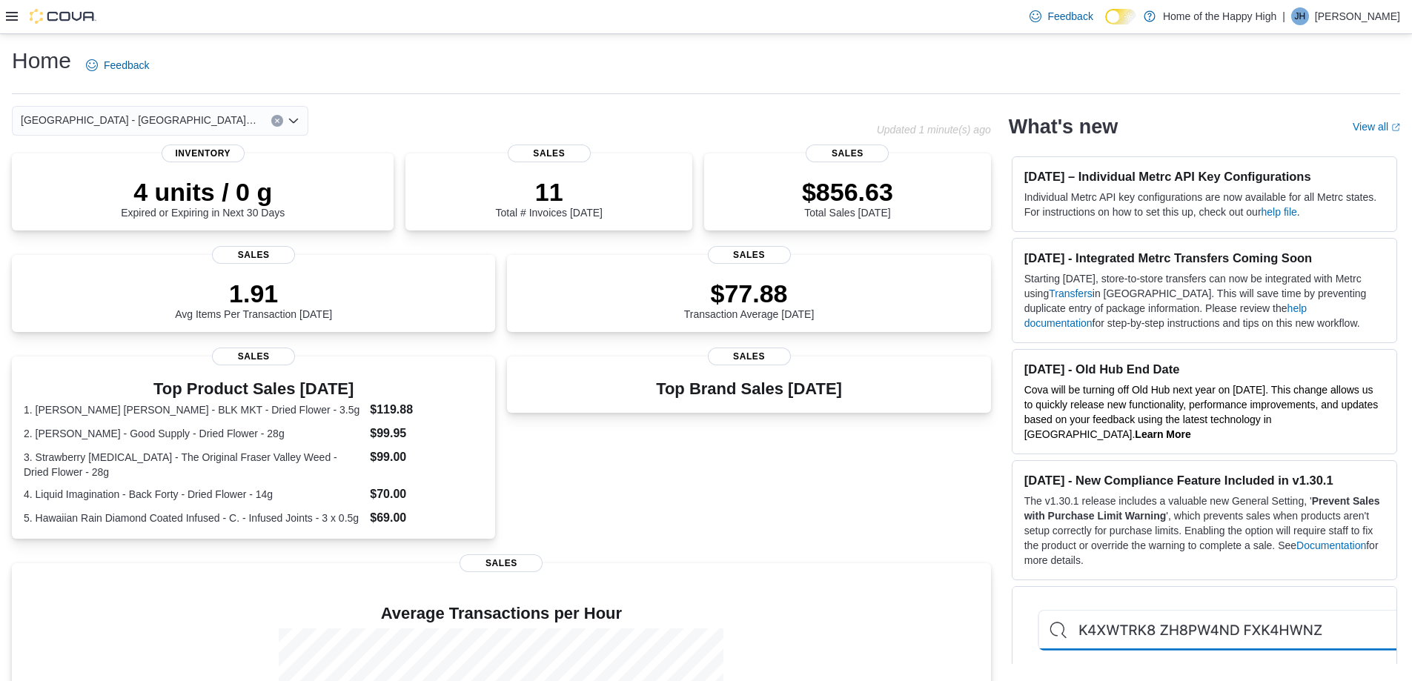
click at [10, 21] on icon at bounding box center [12, 16] width 12 height 12
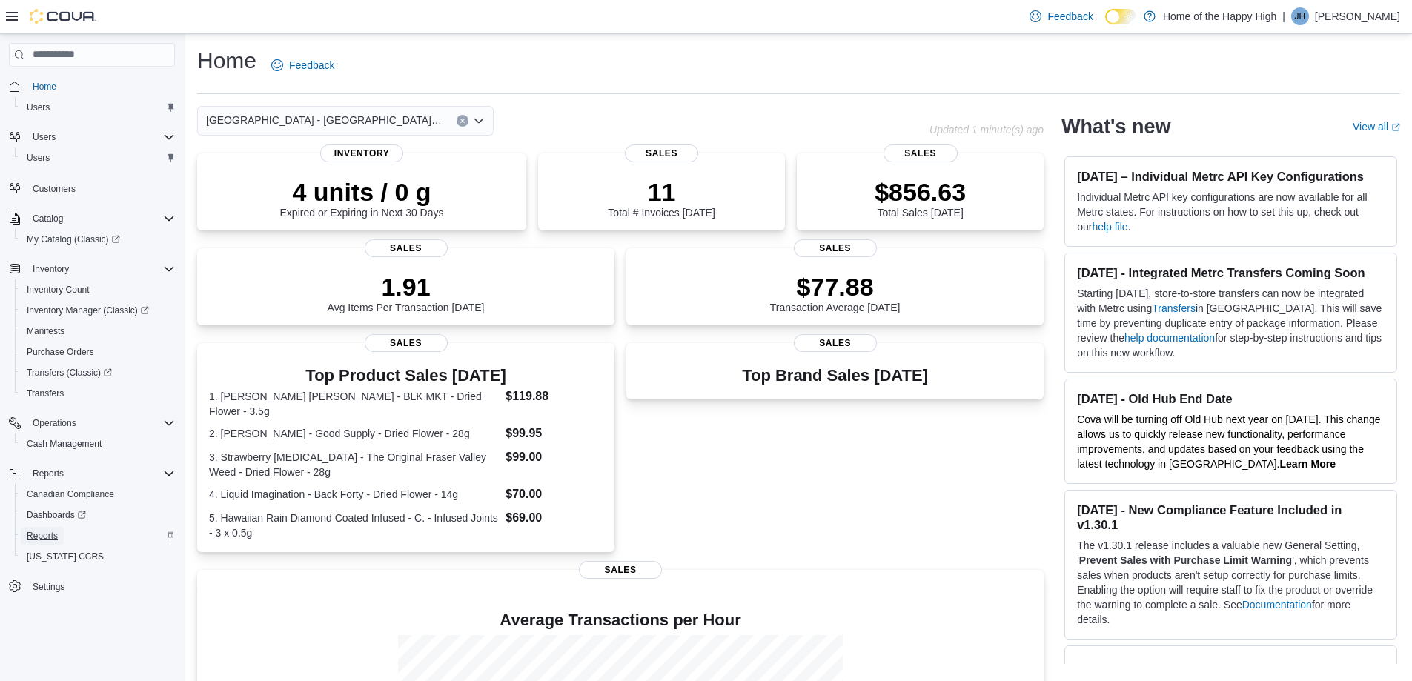
click at [53, 533] on span "Reports" at bounding box center [42, 536] width 31 height 12
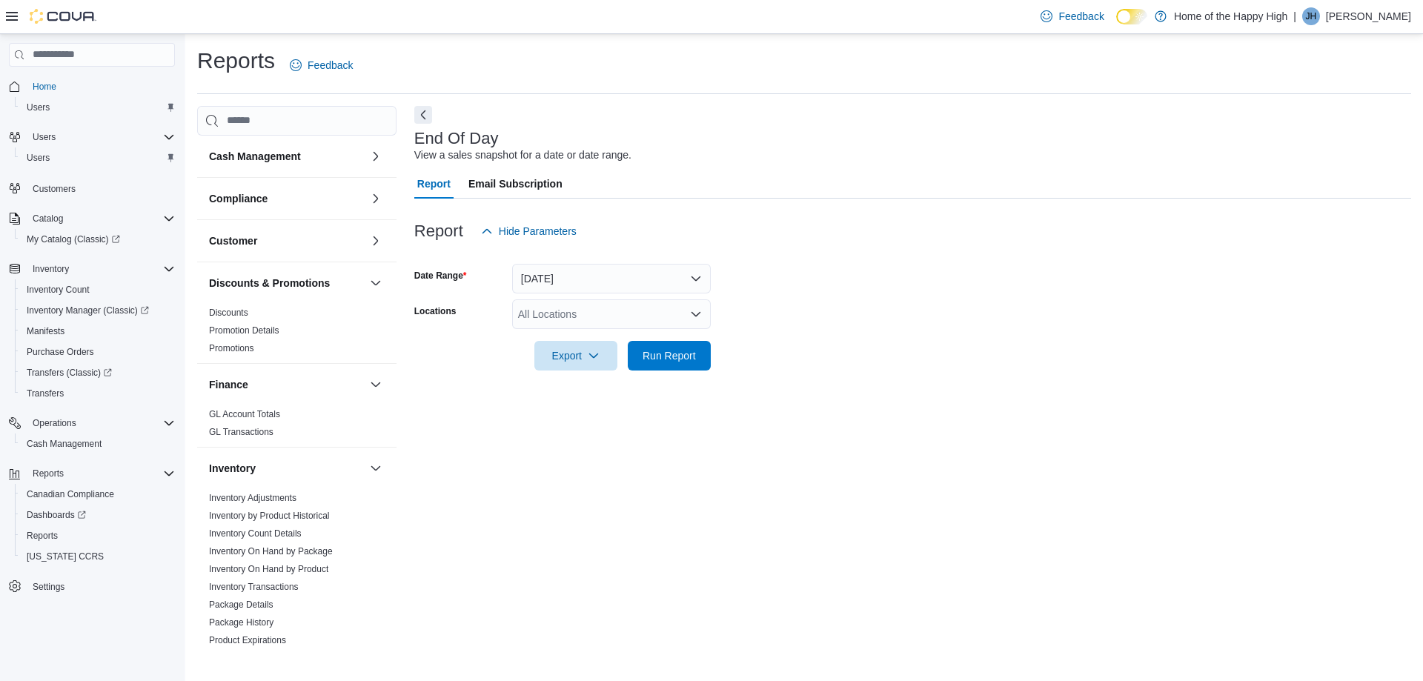
click at [7, 16] on icon at bounding box center [12, 16] width 12 height 9
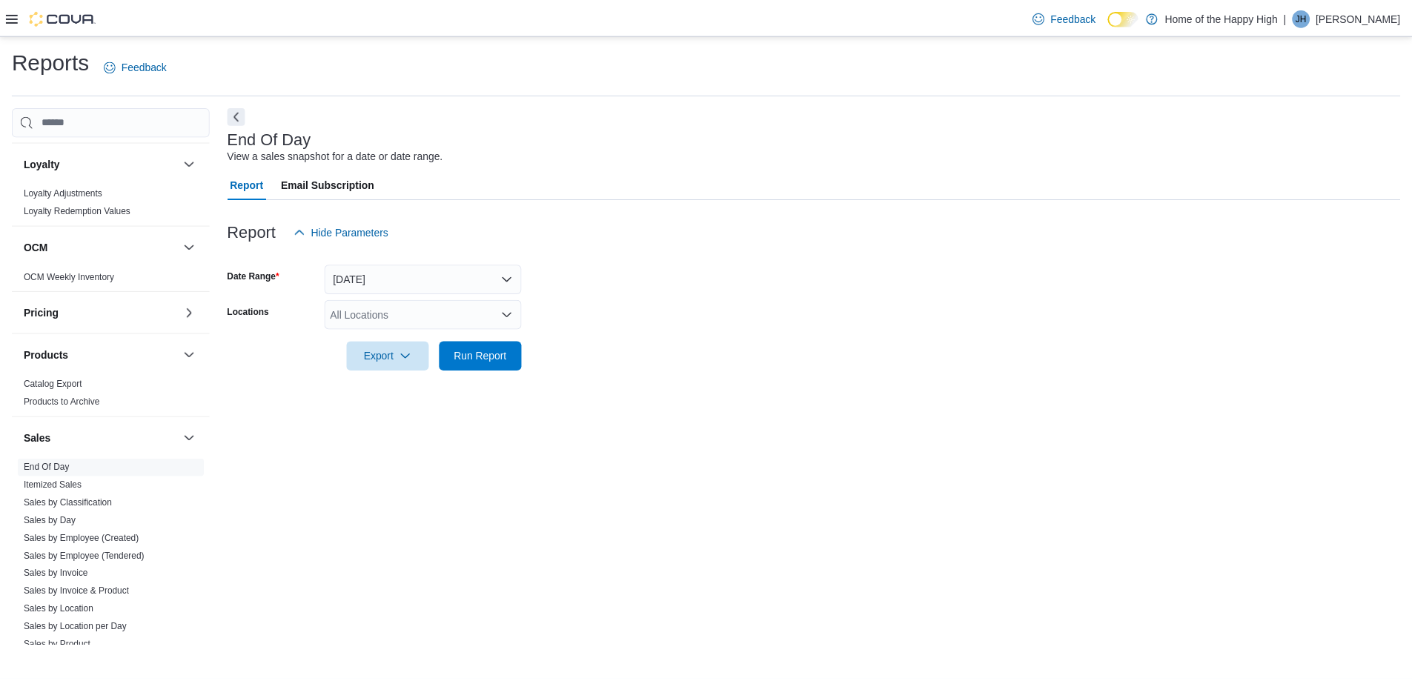
scroll to position [667, 0]
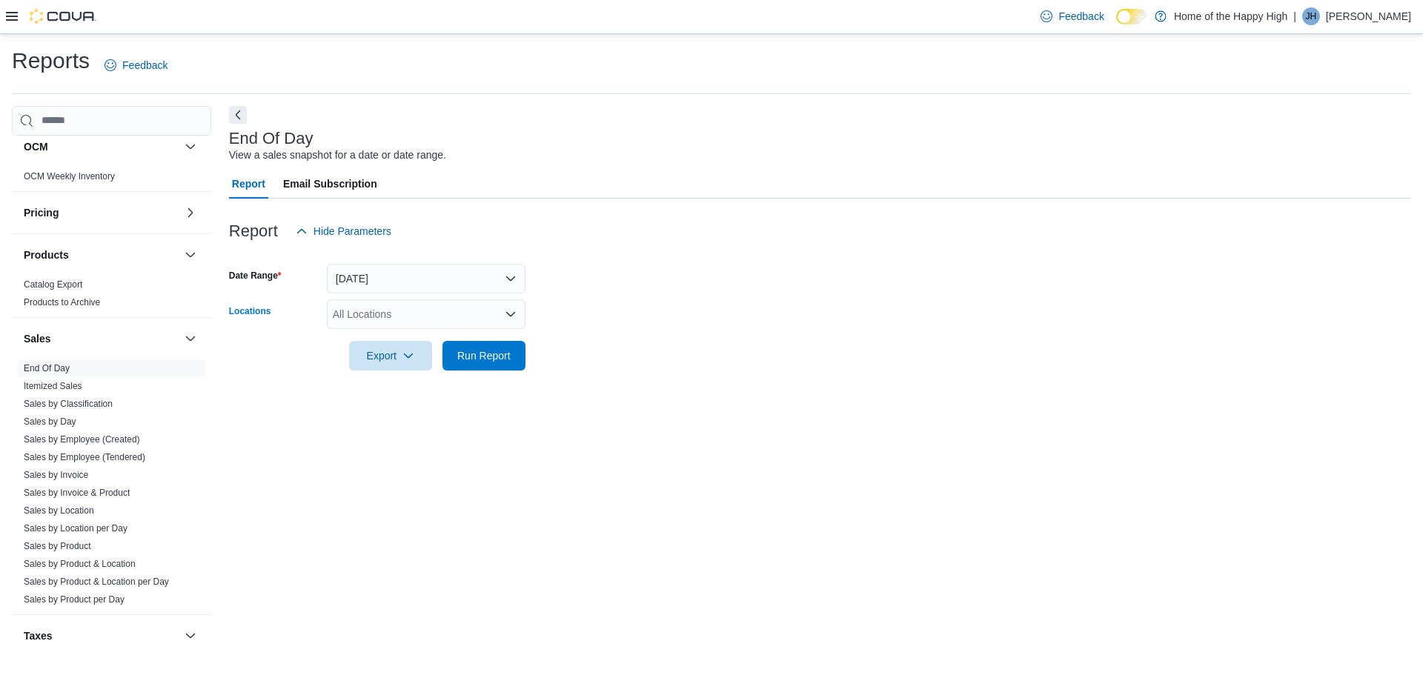
click at [401, 316] on div "All Locations" at bounding box center [426, 314] width 199 height 30
type input "****"
click at [460, 336] on span "[GEOGRAPHIC_DATA] - [GEOGRAPHIC_DATA] - Fire & Flower" at bounding box center [536, 339] width 296 height 15
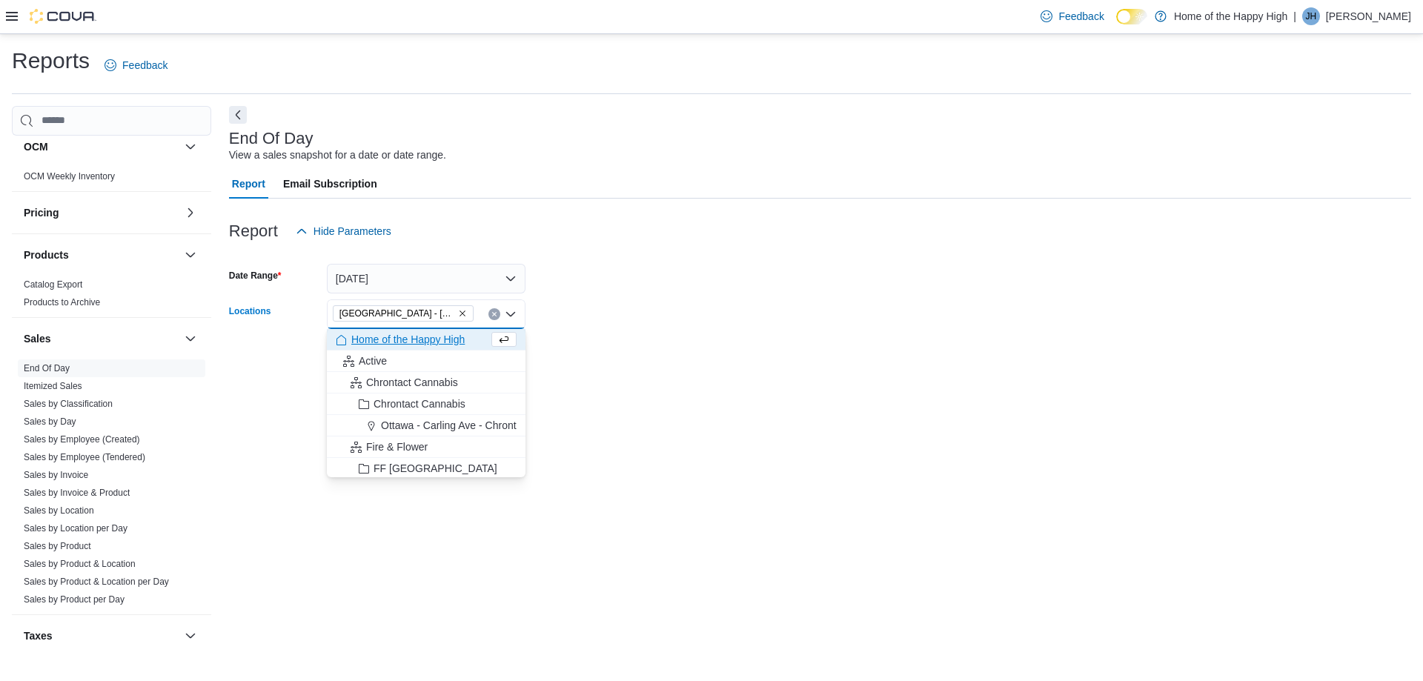
click at [268, 420] on div "End Of Day View a sales snapshot for a date or date range. Report Email Subscri…" at bounding box center [820, 376] width 1182 height 540
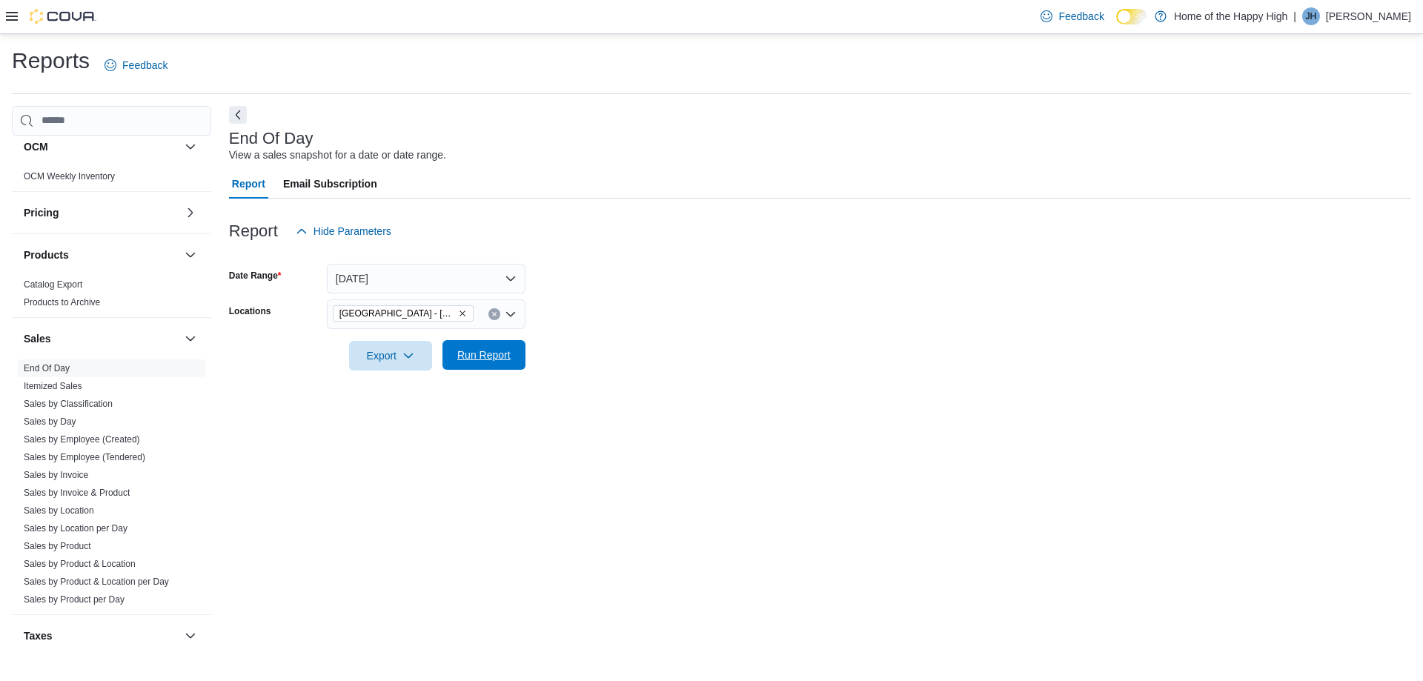
click at [506, 359] on span "Run Report" at bounding box center [483, 355] width 53 height 15
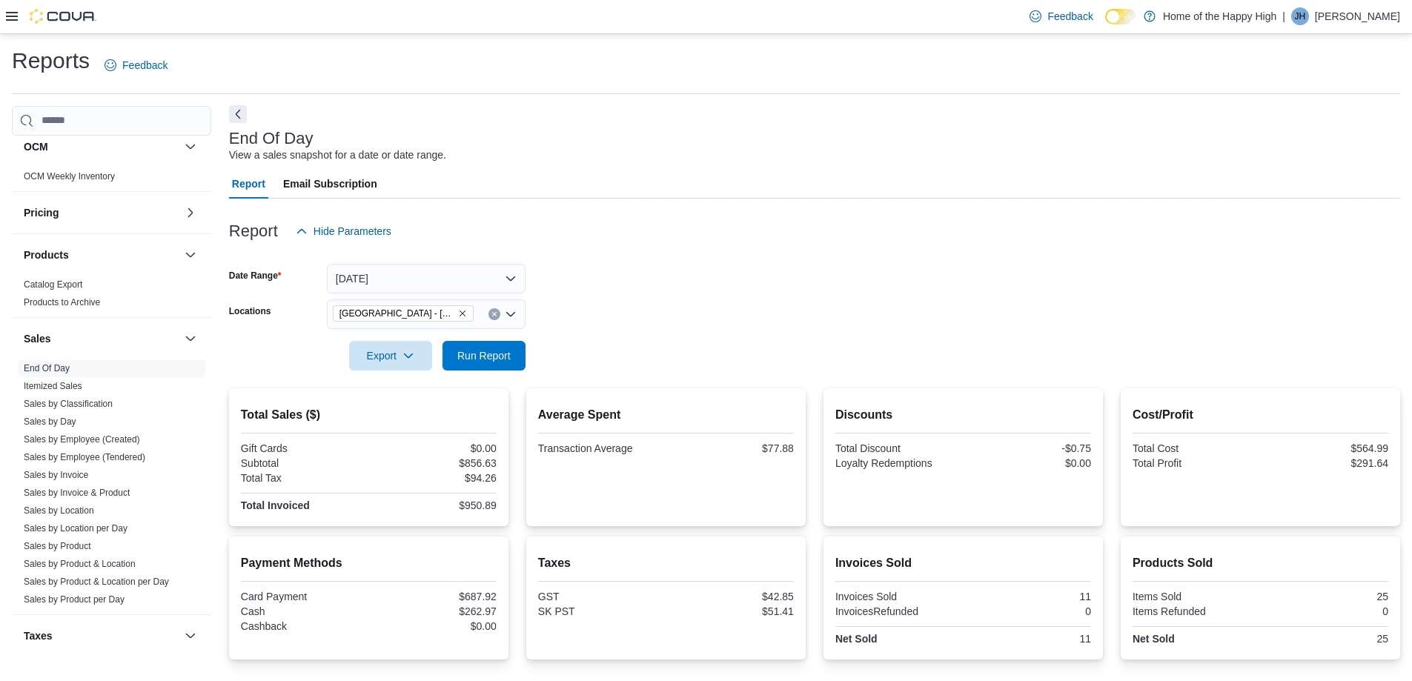
click at [239, 117] on button "Next" at bounding box center [238, 114] width 18 height 18
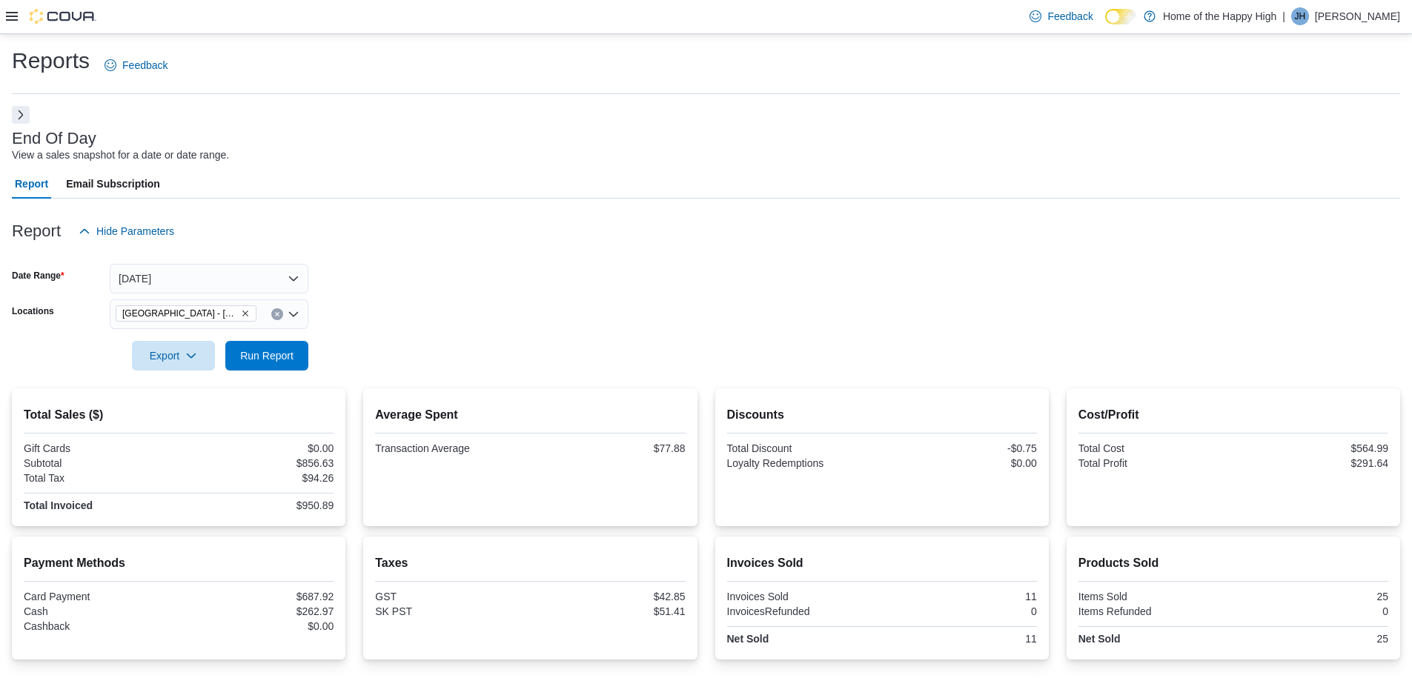
scroll to position [102, 0]
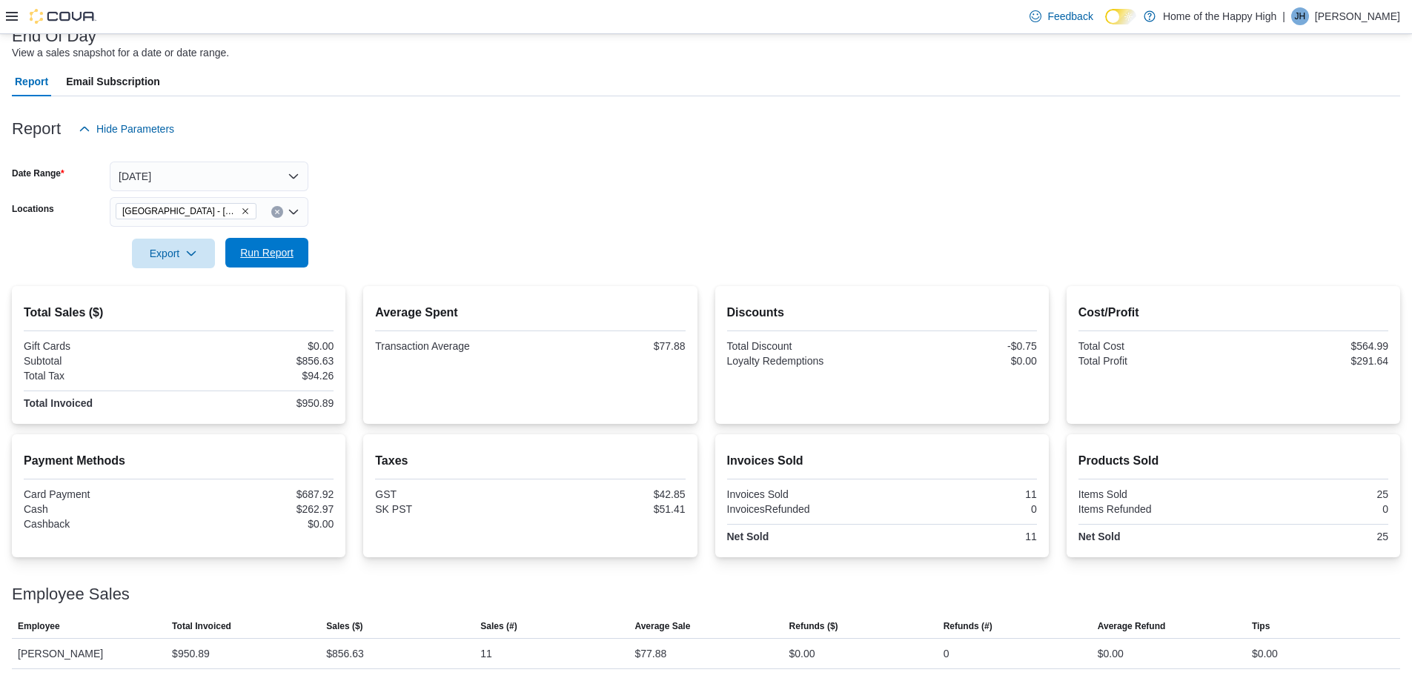
click at [270, 248] on span "Run Report" at bounding box center [266, 252] width 53 height 15
drag, startPoint x: 188, startPoint y: 164, endPoint x: 177, endPoint y: 170, distance: 13.0
click at [188, 163] on button "[DATE]" at bounding box center [209, 177] width 199 height 30
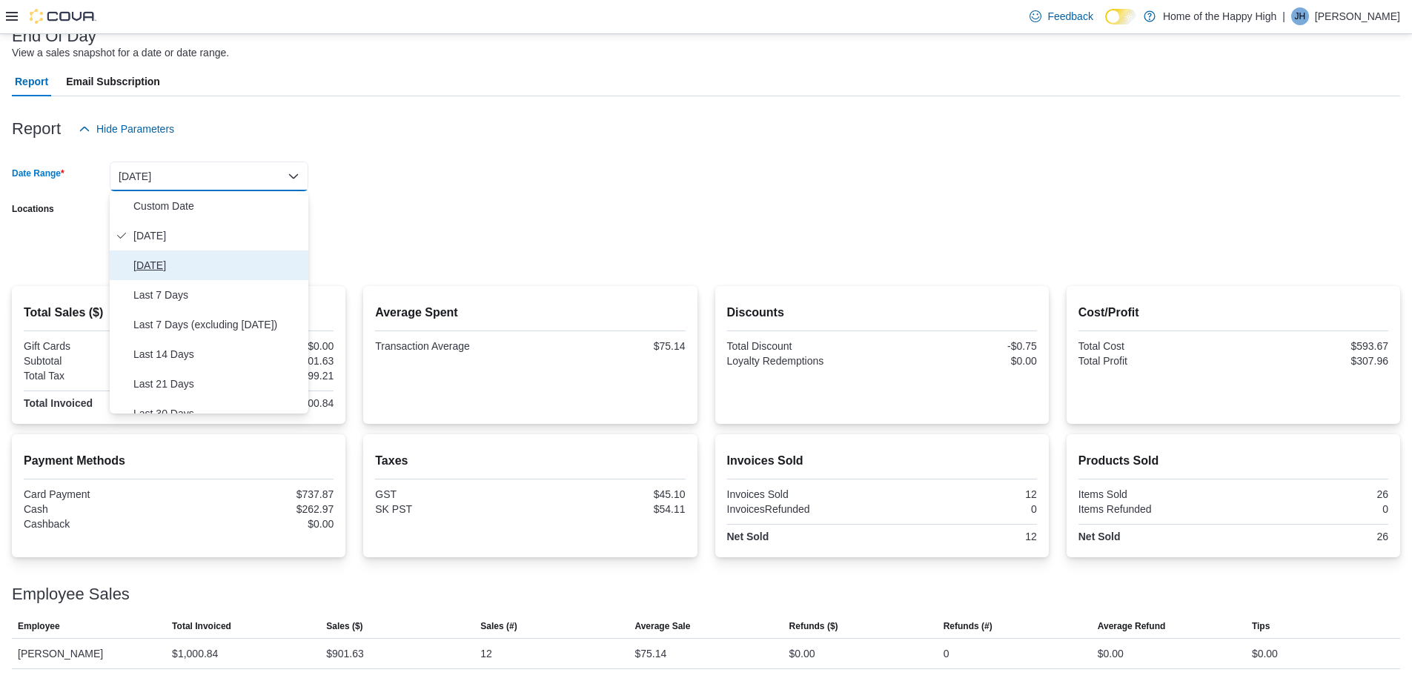
click at [161, 263] on span "[DATE]" at bounding box center [217, 265] width 169 height 18
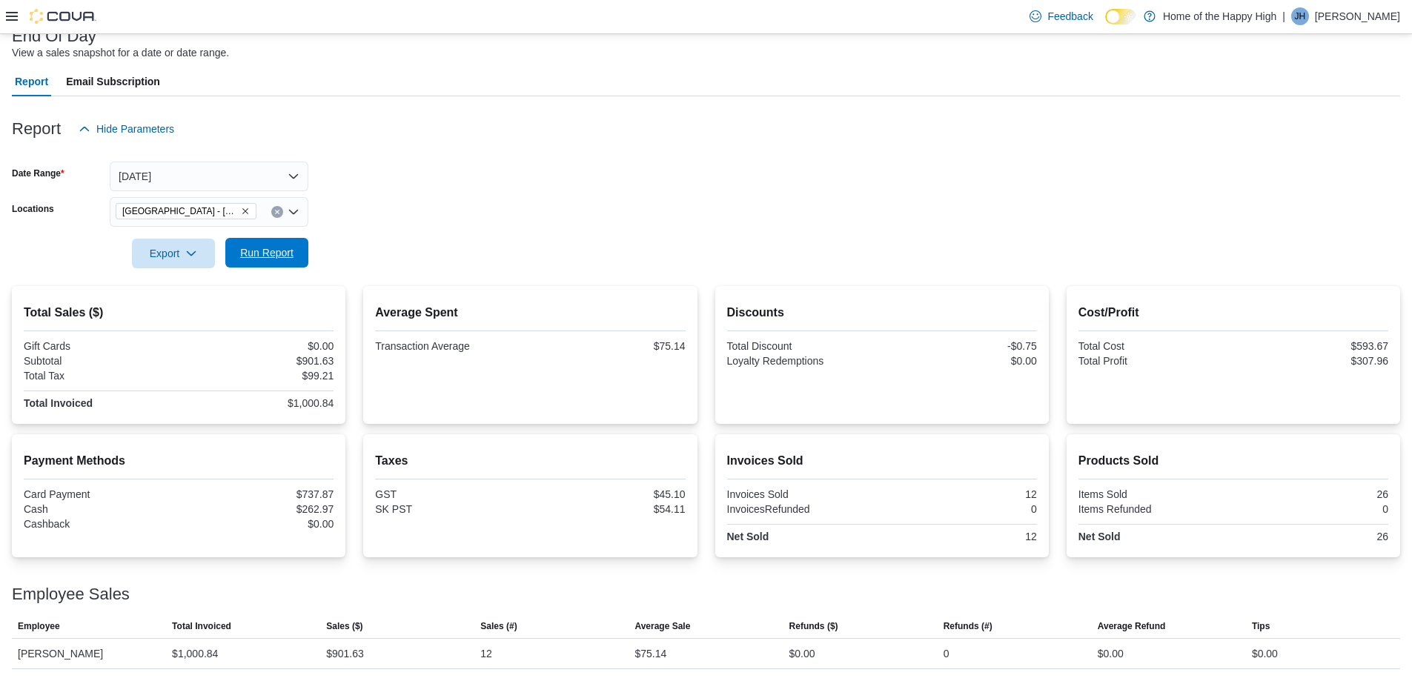
click at [236, 256] on span "Run Report" at bounding box center [266, 253] width 65 height 30
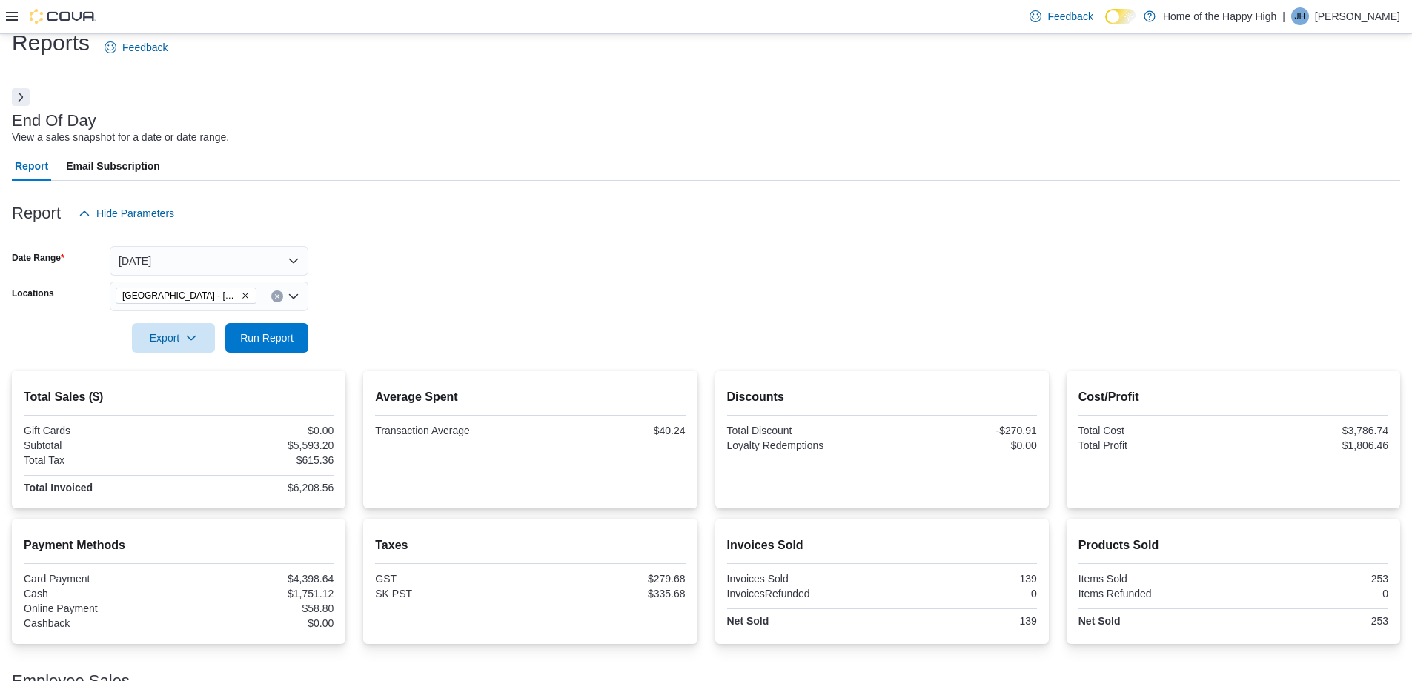
scroll to position [17, 0]
click at [213, 256] on button "[DATE]" at bounding box center [209, 262] width 199 height 30
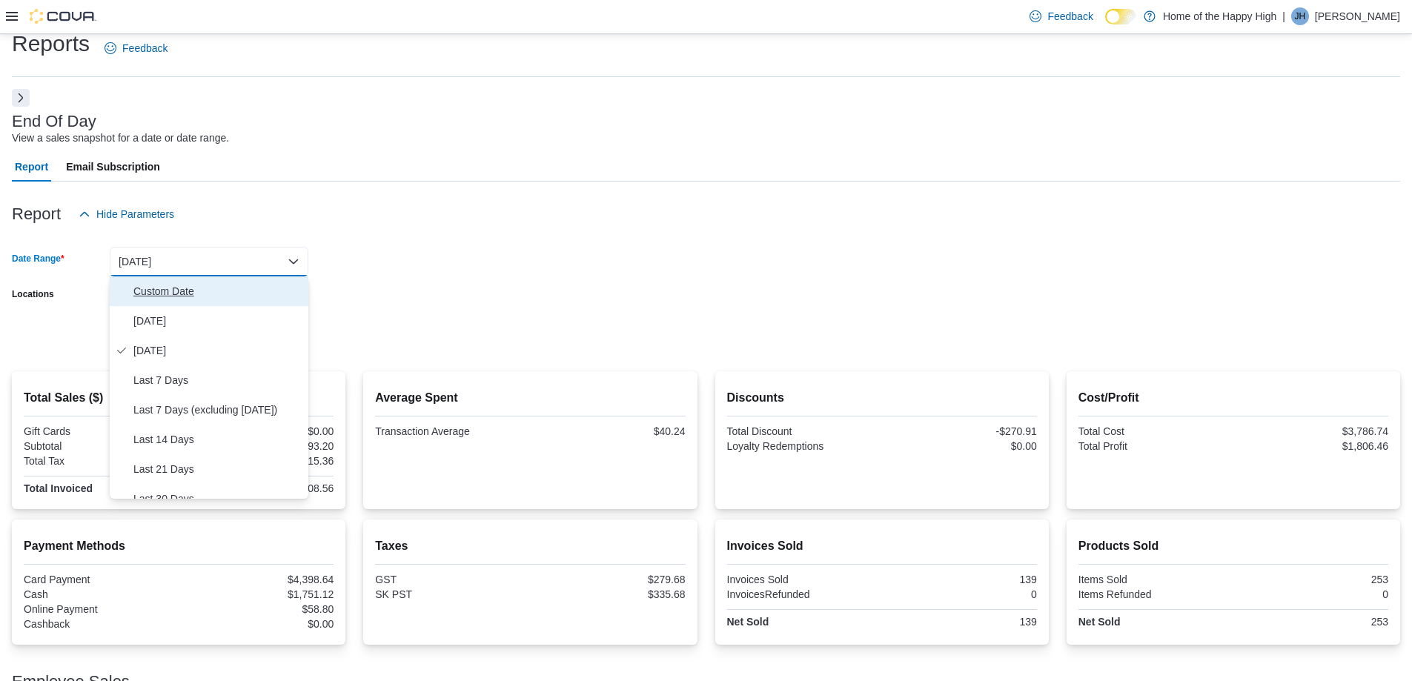
click at [170, 293] on span "Custom Date" at bounding box center [217, 291] width 169 height 18
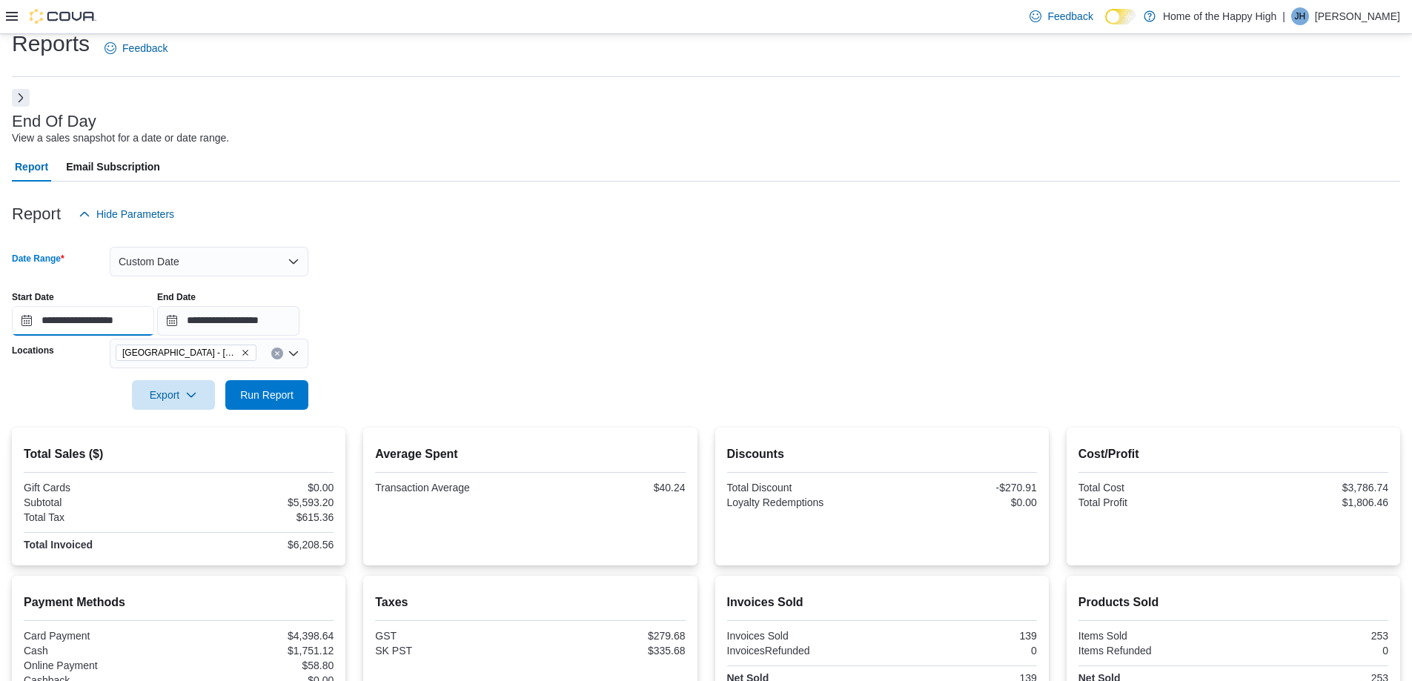
click at [107, 319] on input "**********" at bounding box center [83, 321] width 142 height 30
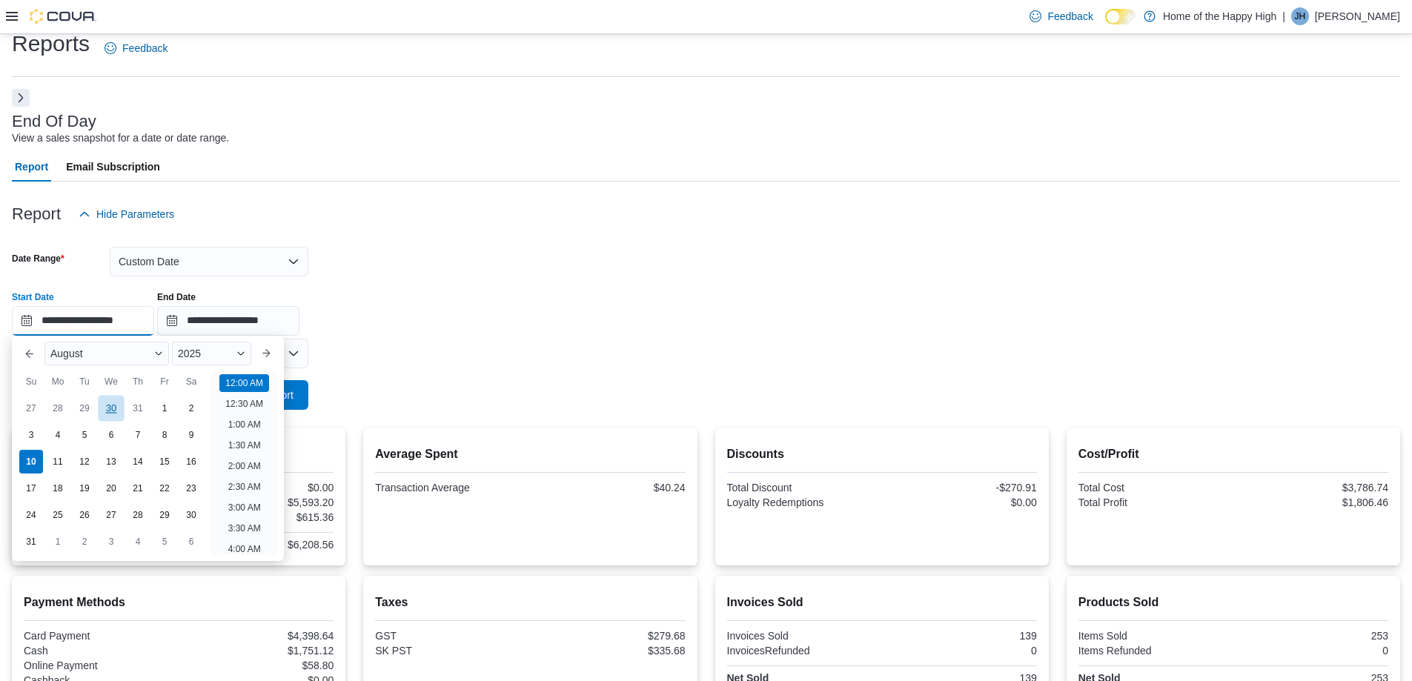
scroll to position [46, 0]
click at [59, 440] on div "4" at bounding box center [57, 435] width 26 height 26
type input "**********"
click at [525, 369] on div at bounding box center [706, 374] width 1388 height 12
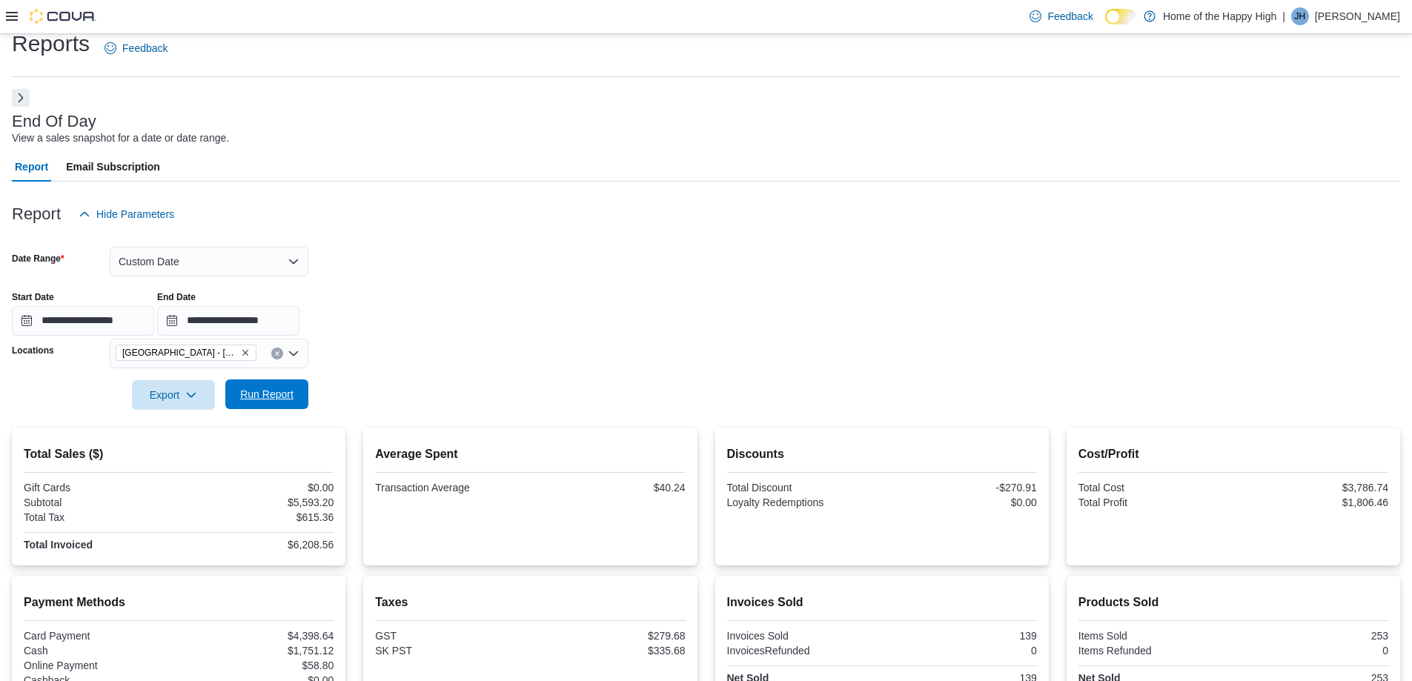
click at [262, 398] on span "Run Report" at bounding box center [266, 394] width 53 height 15
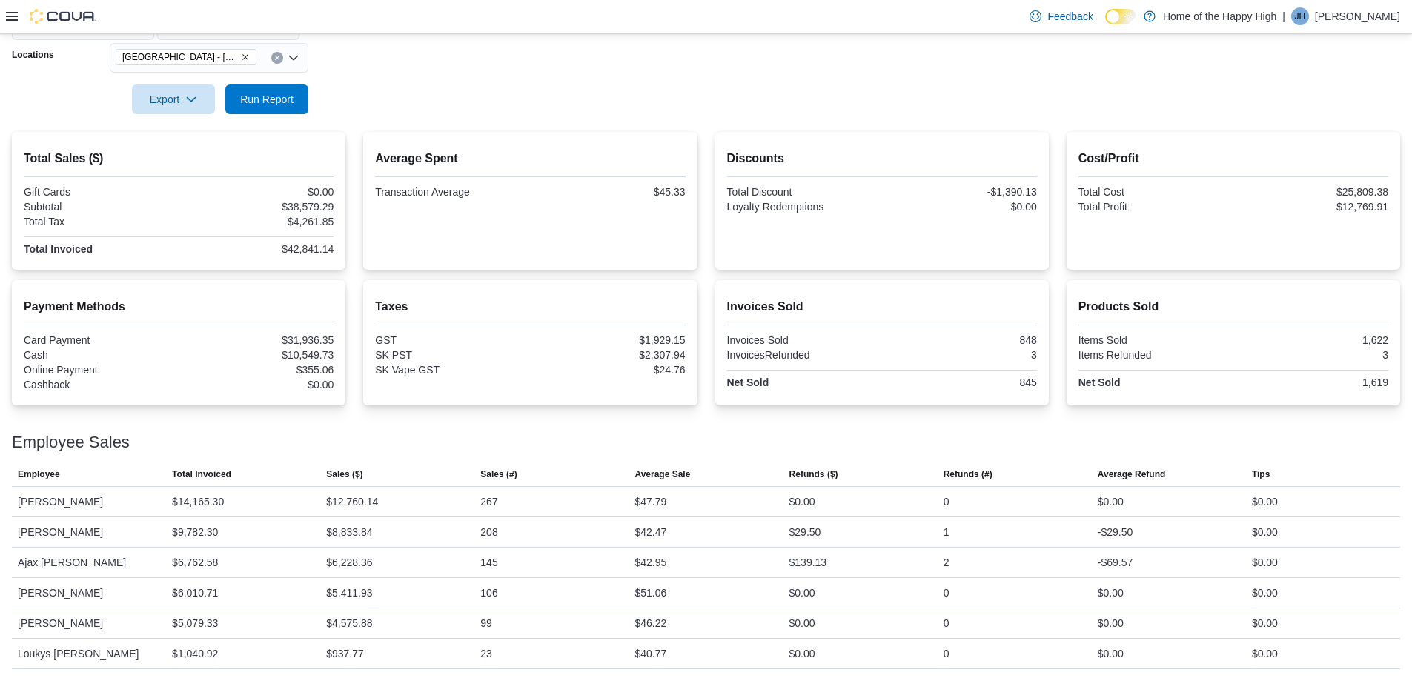
scroll to position [90, 0]
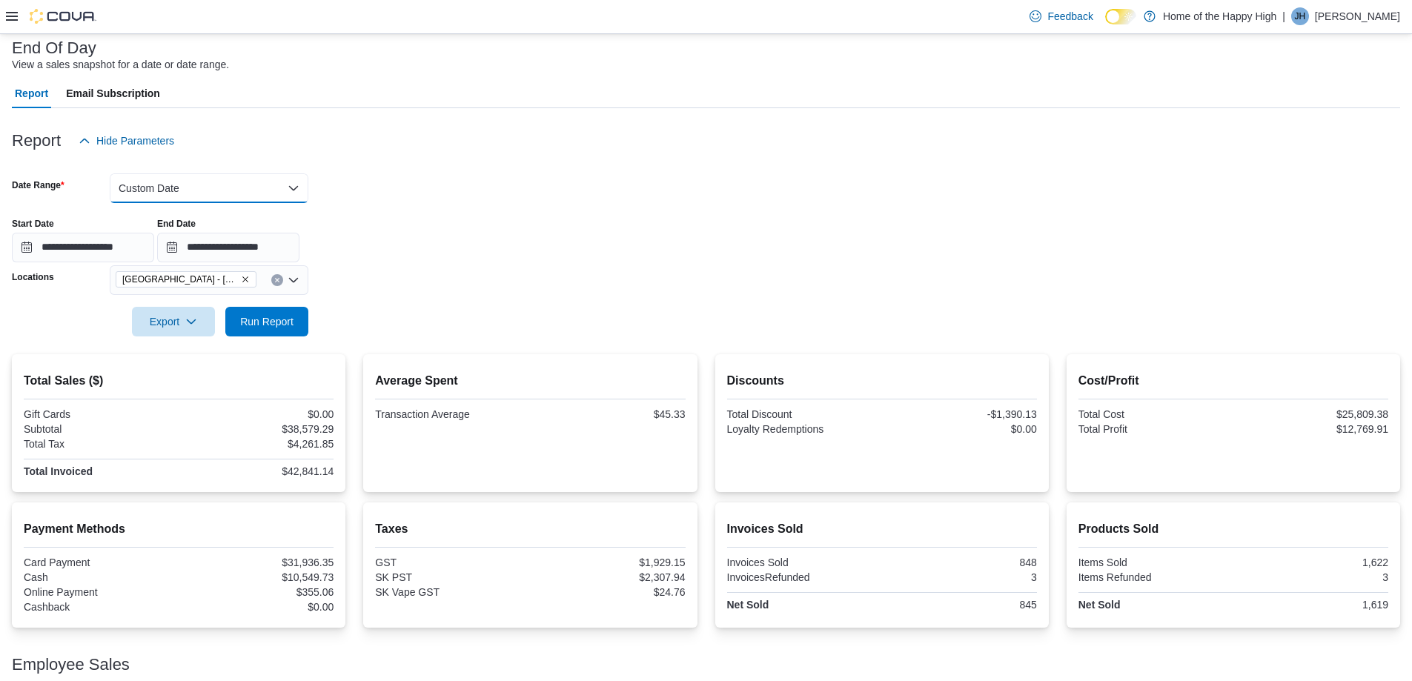
click at [290, 191] on button "Custom Date" at bounding box center [209, 188] width 199 height 30
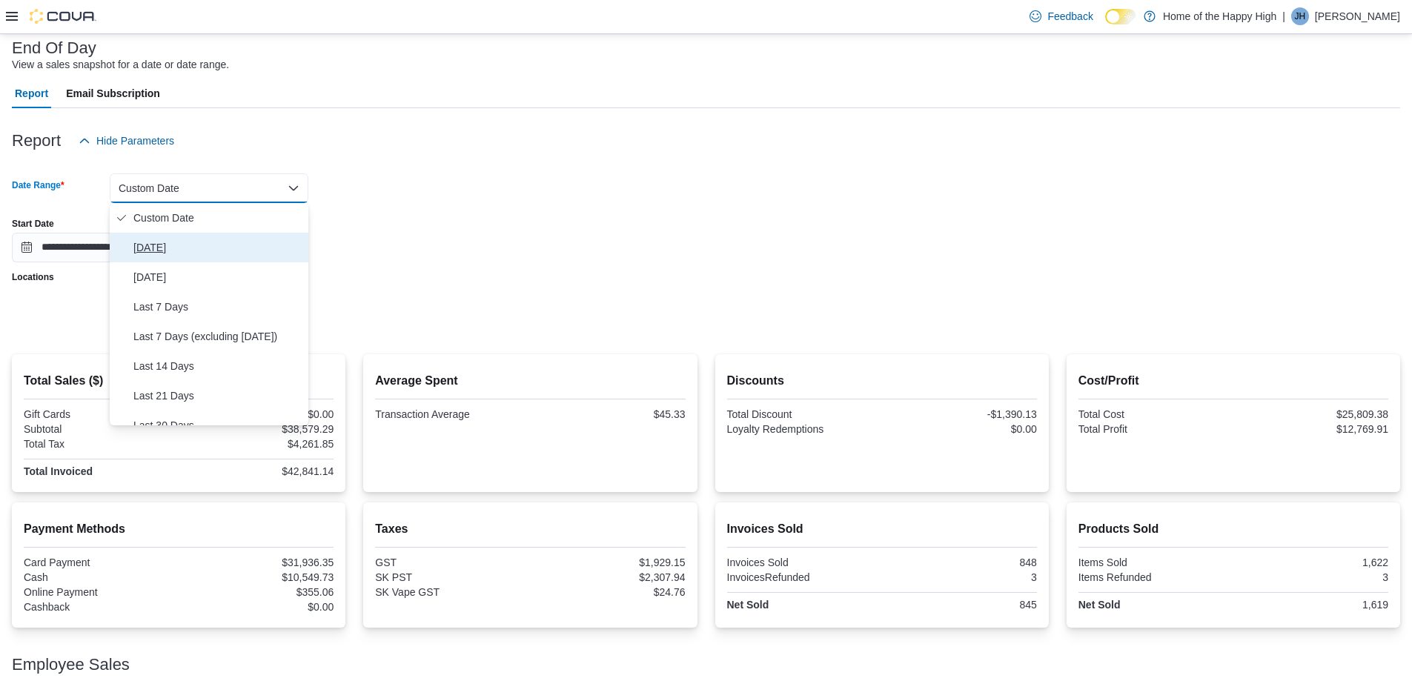
click at [158, 245] on span "[DATE]" at bounding box center [217, 248] width 169 height 18
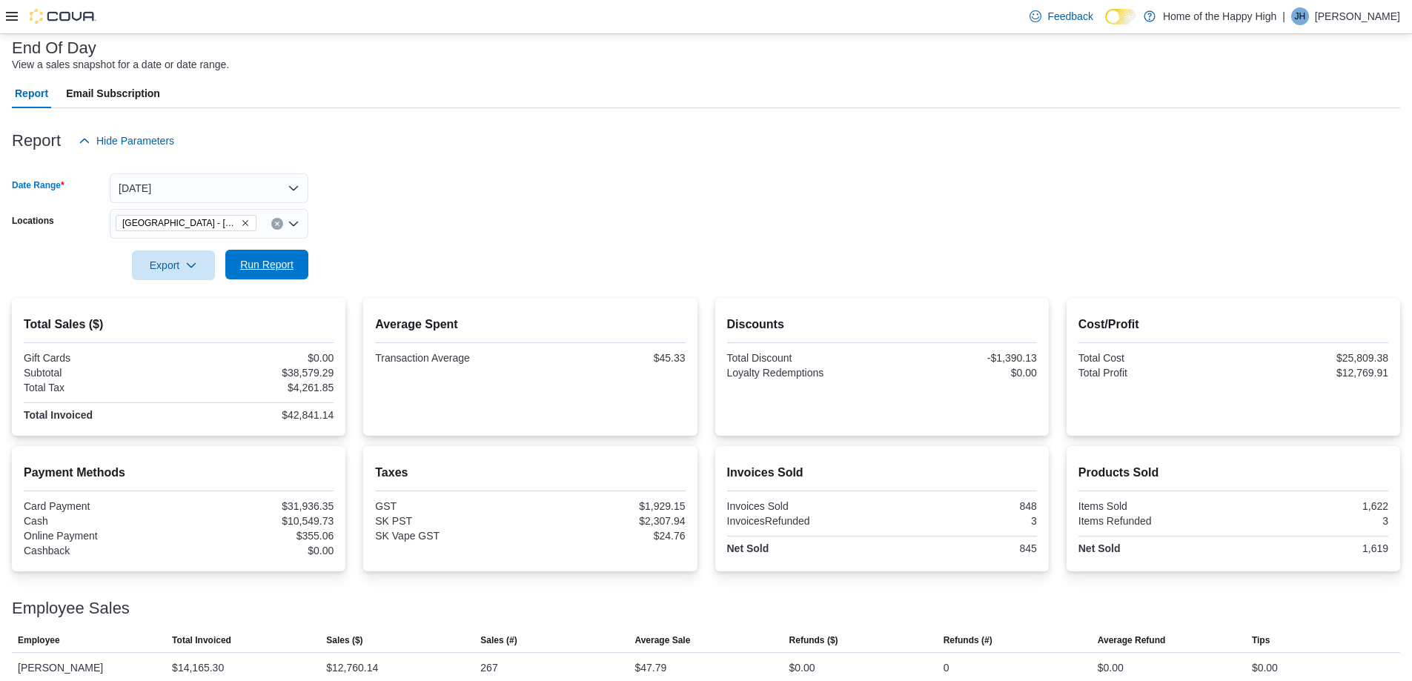
click at [283, 273] on span "Run Report" at bounding box center [266, 265] width 65 height 30
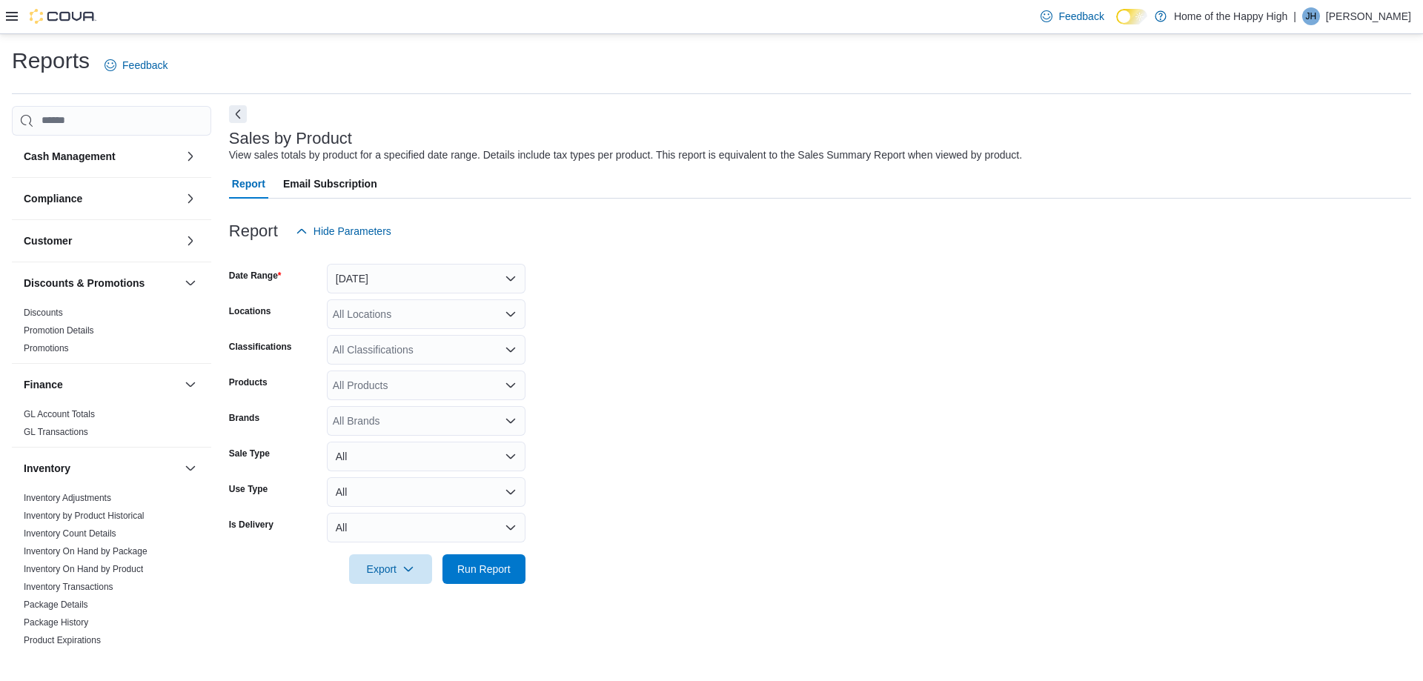
click at [237, 117] on button "Next" at bounding box center [238, 114] width 18 height 18
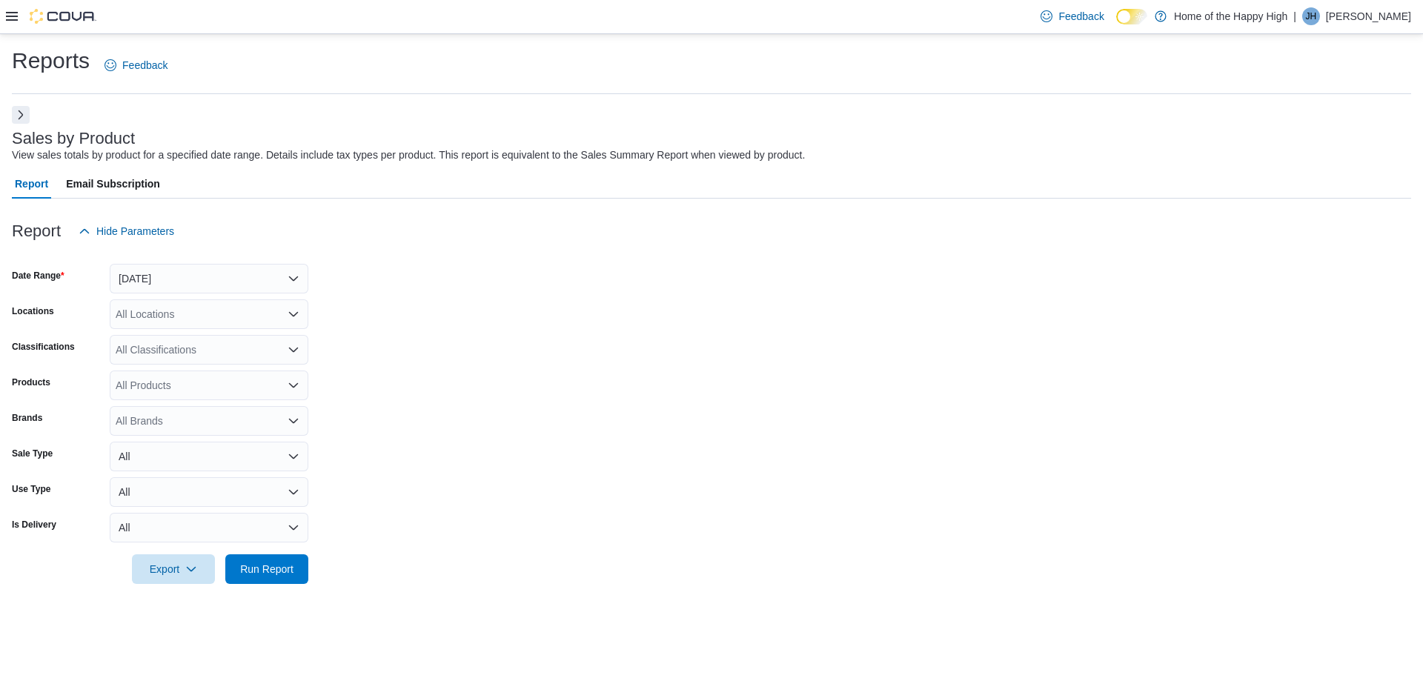
click at [170, 301] on div "All Locations" at bounding box center [209, 314] width 199 height 30
type input "****"
click at [197, 348] on button "[GEOGRAPHIC_DATA] - [GEOGRAPHIC_DATA] - Fire & Flower" at bounding box center [209, 339] width 199 height 21
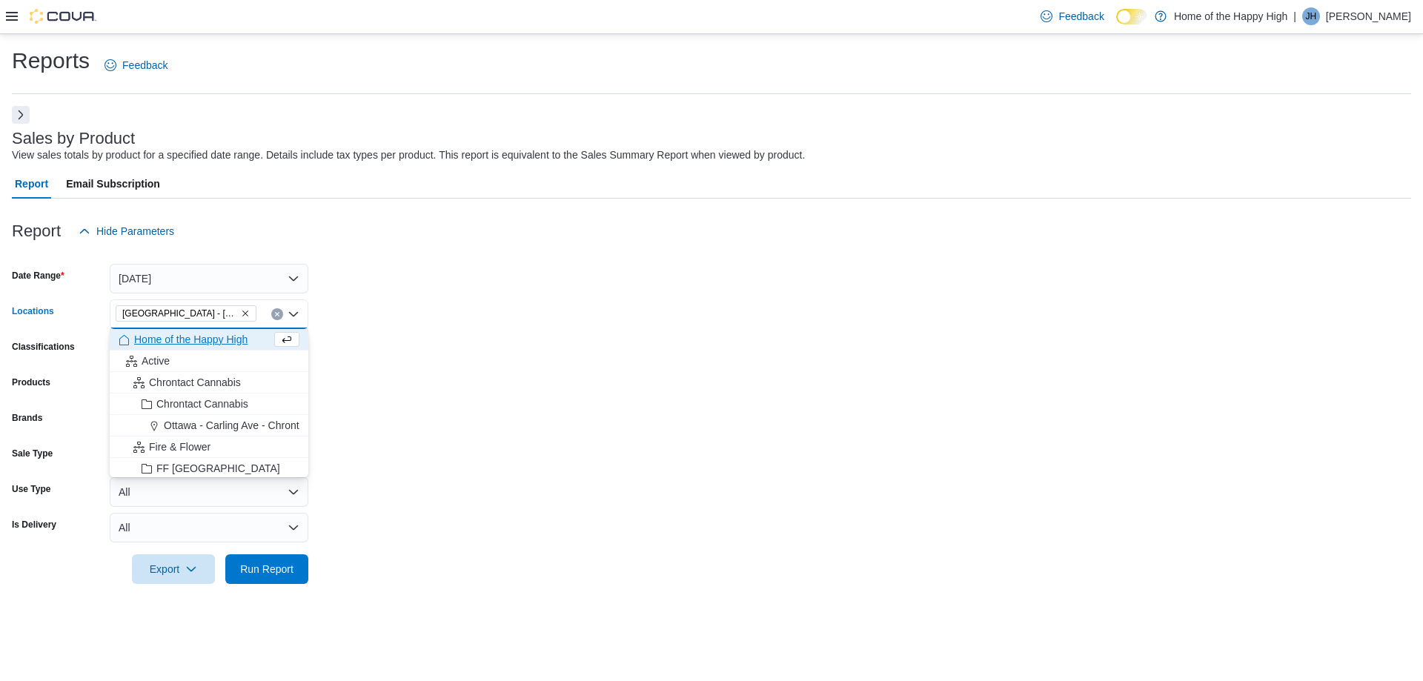
click at [632, 331] on form "Date Range Yesterday Locations Battleford - Battleford Crossing - Fire & Flower…" at bounding box center [711, 415] width 1399 height 338
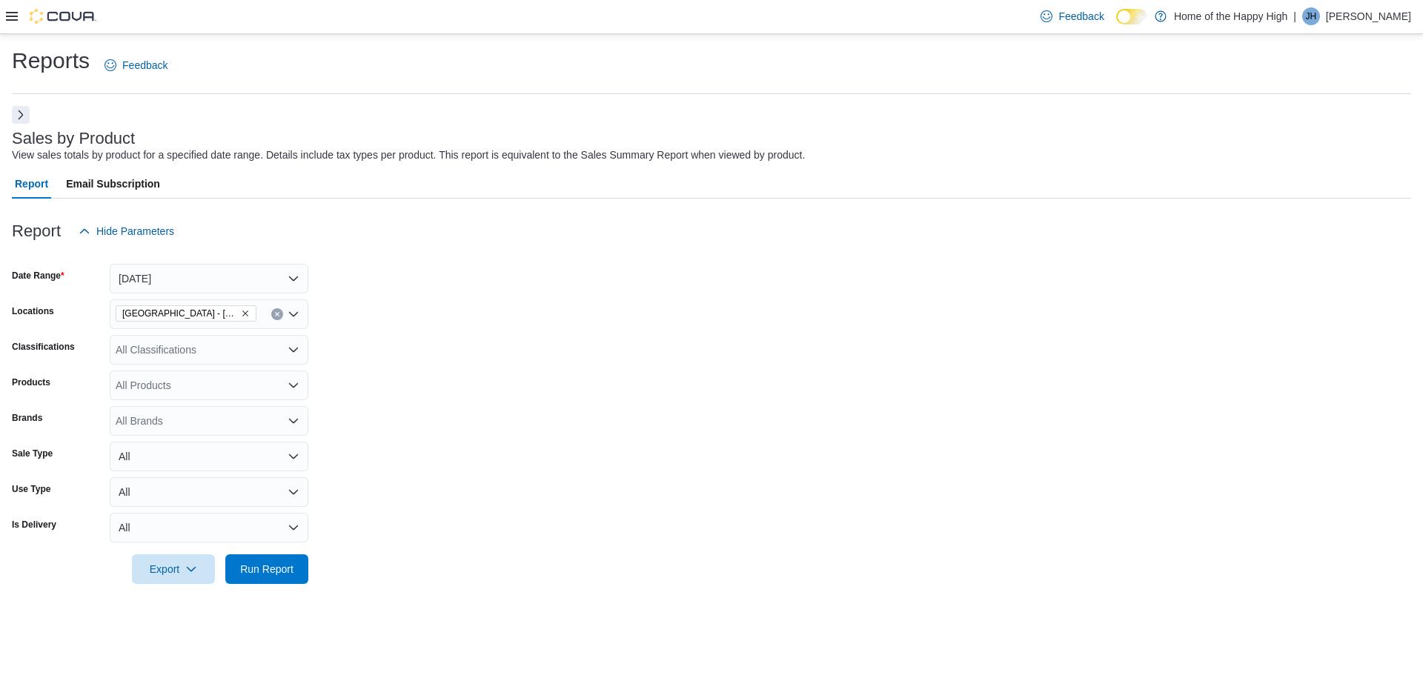
click at [204, 359] on div "All Classifications" at bounding box center [209, 350] width 199 height 30
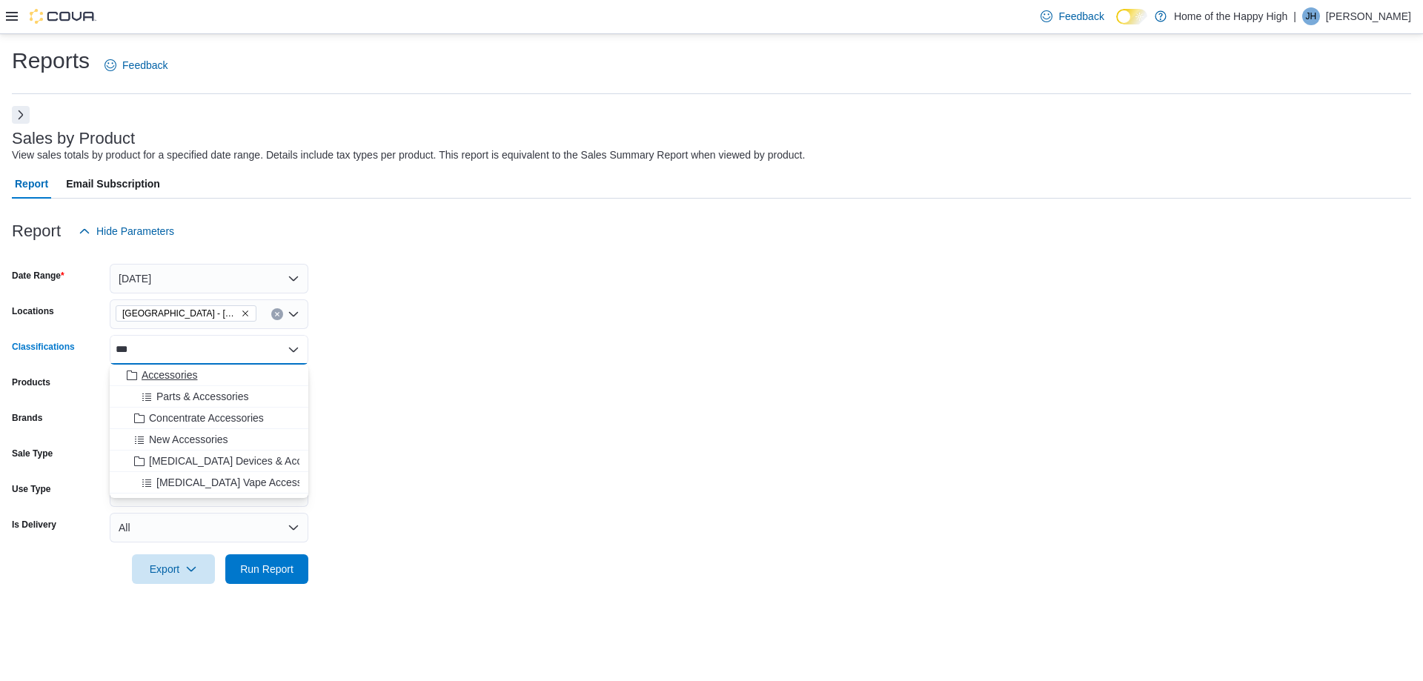
type input "***"
click at [163, 374] on span "Accessories" at bounding box center [170, 375] width 56 height 15
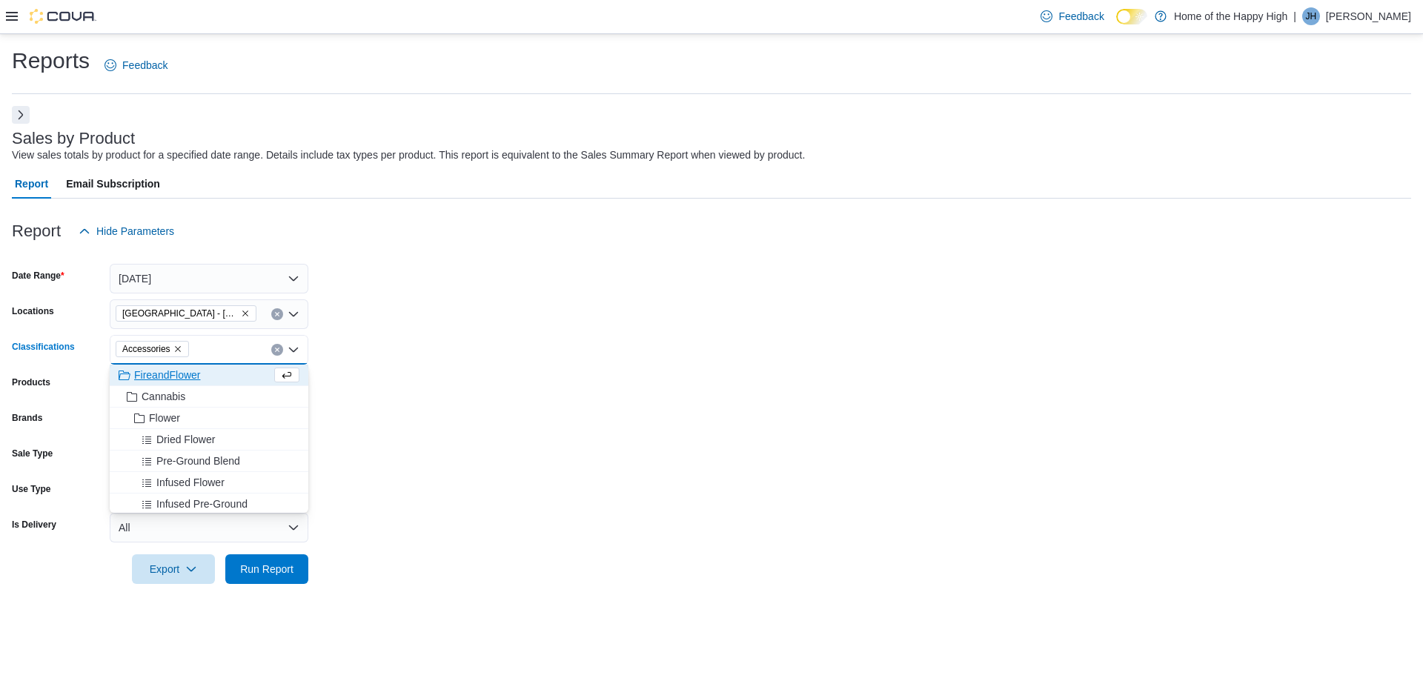
click at [563, 368] on form "Date Range Yesterday Locations Battleford - Battleford Crossing - Fire & Flower…" at bounding box center [711, 415] width 1399 height 338
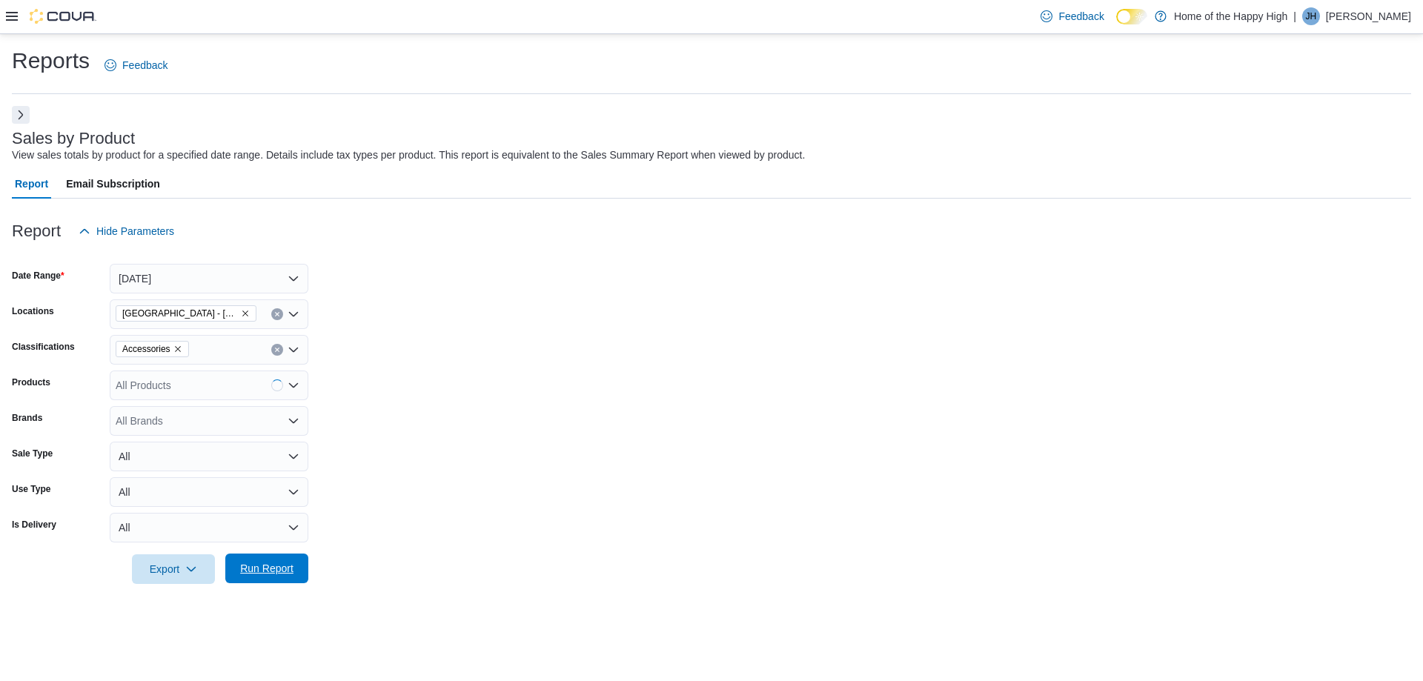
click at [257, 568] on span "Run Report" at bounding box center [266, 568] width 53 height 15
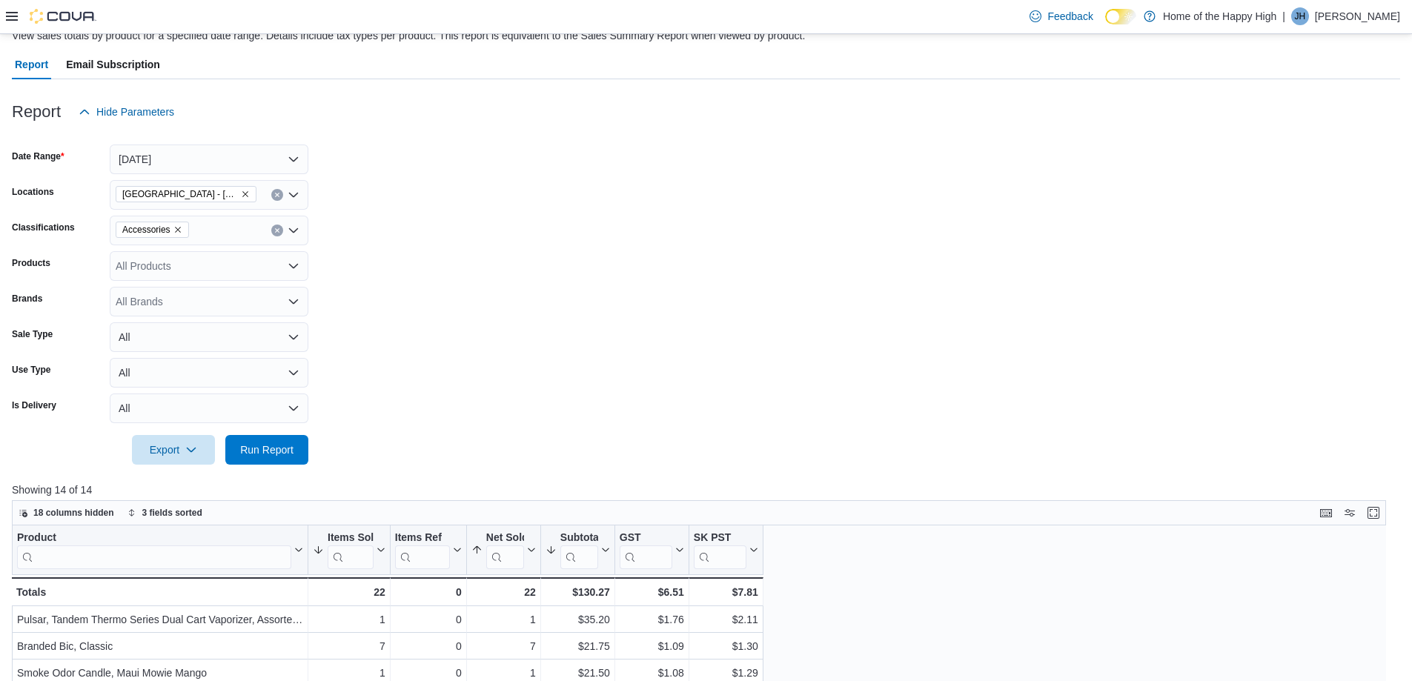
scroll to position [371, 0]
